Goal: Connect with others: Connect with other users

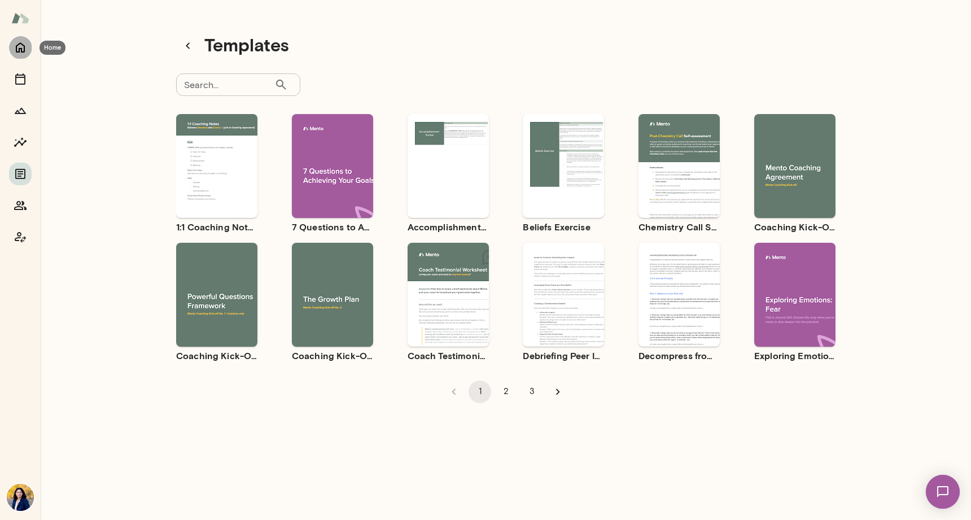
click at [19, 46] on icon "Home" at bounding box center [21, 48] width 14 height 14
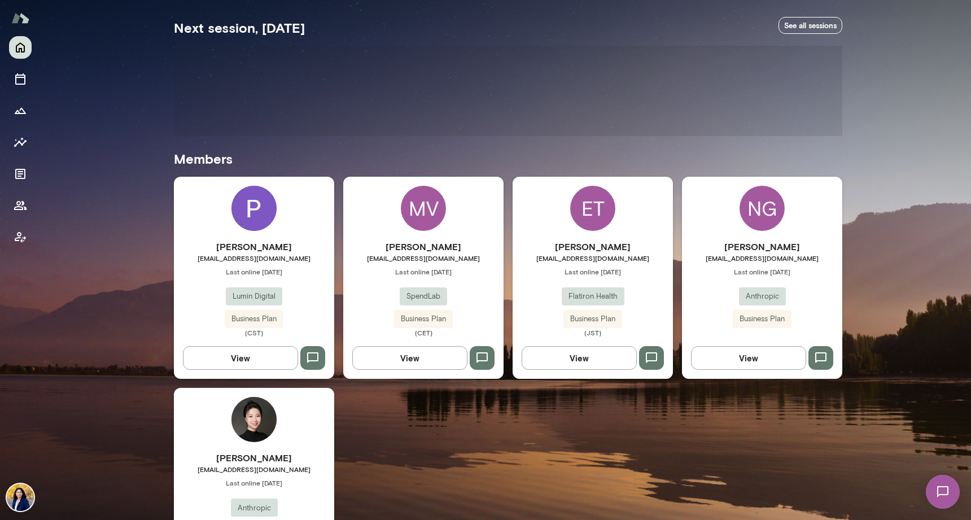
scroll to position [286, 0]
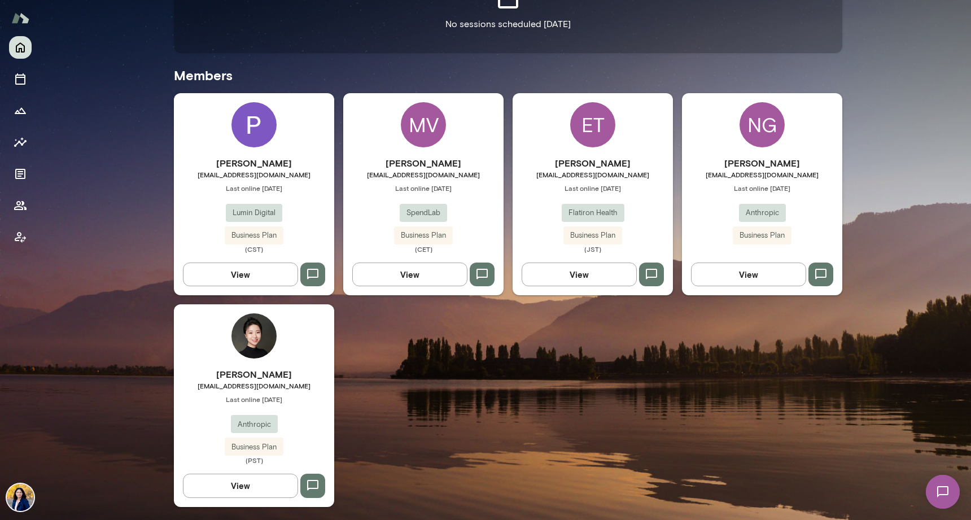
click at [257, 336] on img at bounding box center [253, 335] width 45 height 45
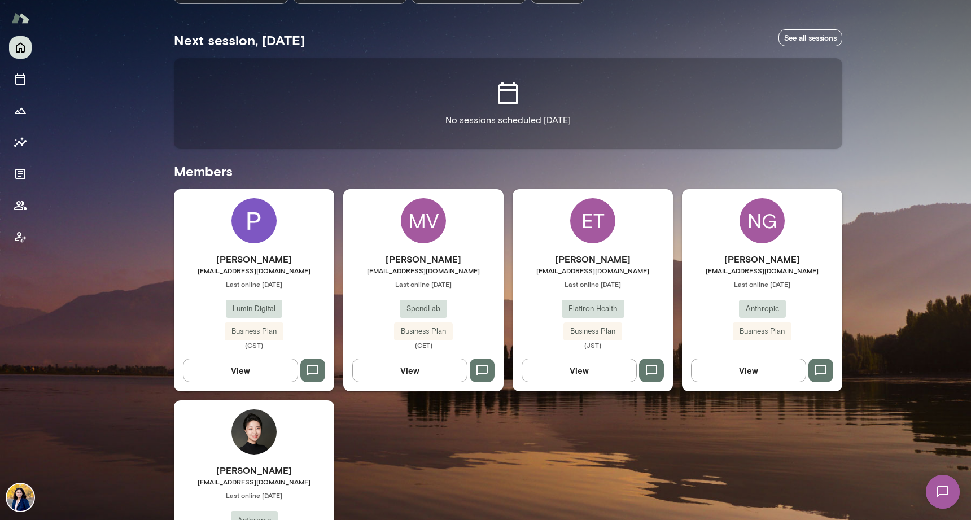
scroll to position [238, 0]
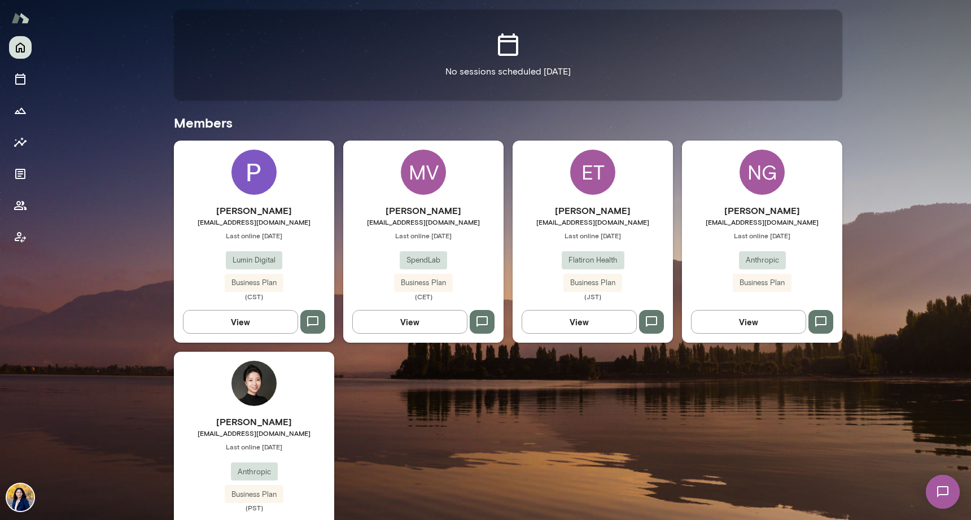
click at [823, 318] on icon "button" at bounding box center [821, 322] width 14 height 14
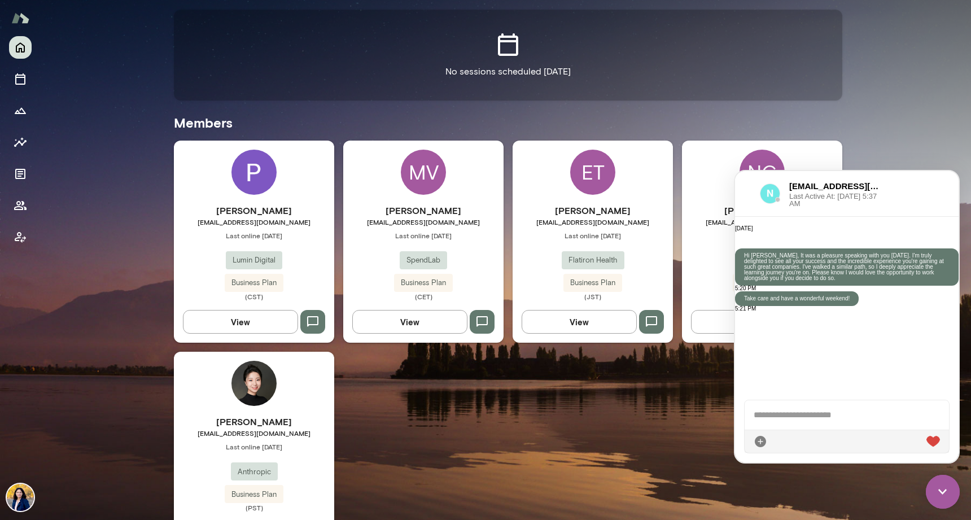
scroll to position [16, 0]
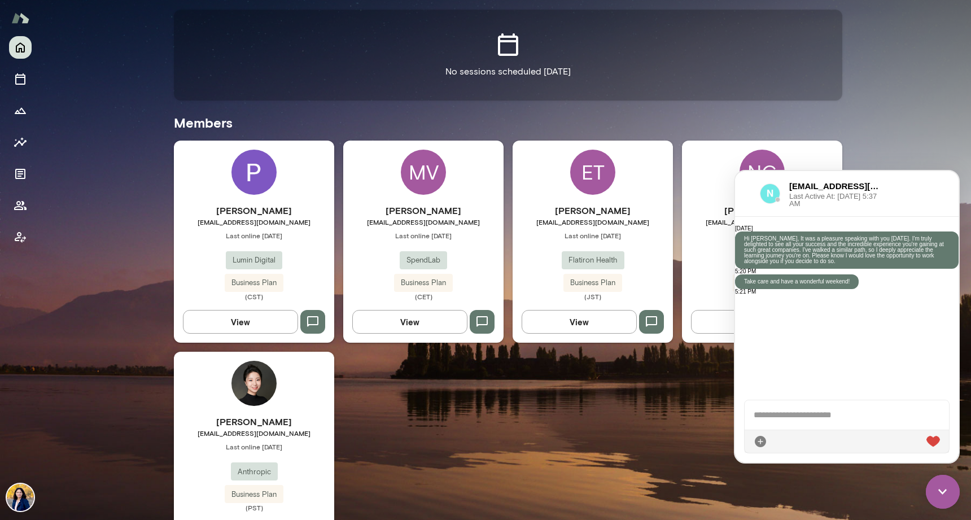
click at [941, 489] on img at bounding box center [943, 492] width 34 height 34
